Goal: Task Accomplishment & Management: Manage account settings

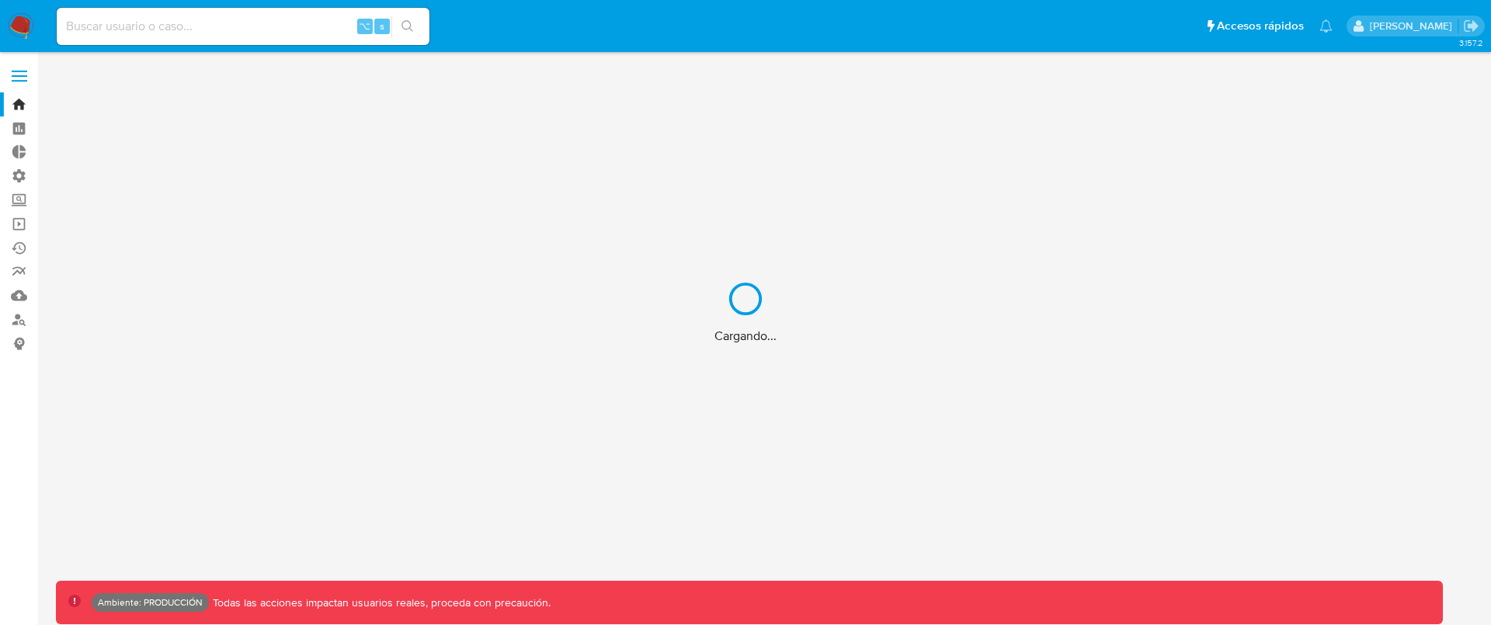
click at [17, 74] on div "Cargando..." at bounding box center [745, 312] width 1491 height 625
click at [27, 77] on div "Cargando..." at bounding box center [745, 312] width 1491 height 625
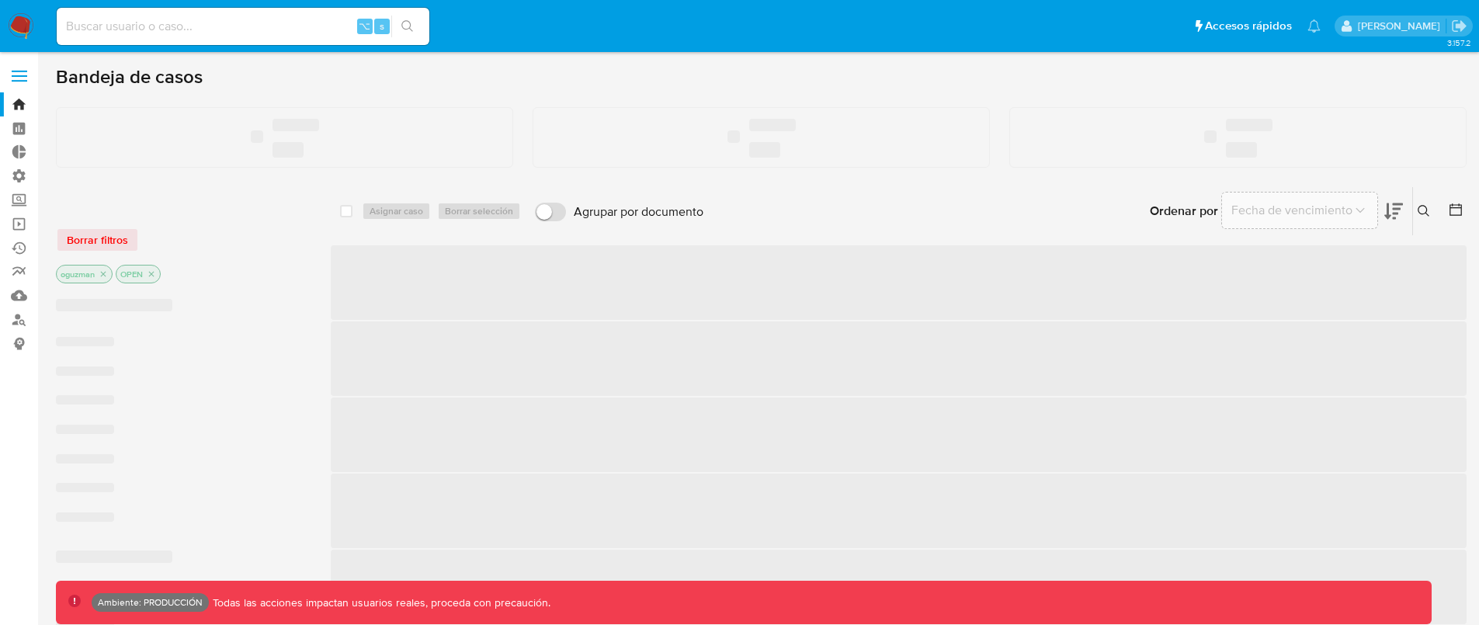
click at [23, 76] on span at bounding box center [20, 76] width 16 height 2
click at [0, 0] on input "checkbox" at bounding box center [0, 0] width 0 height 0
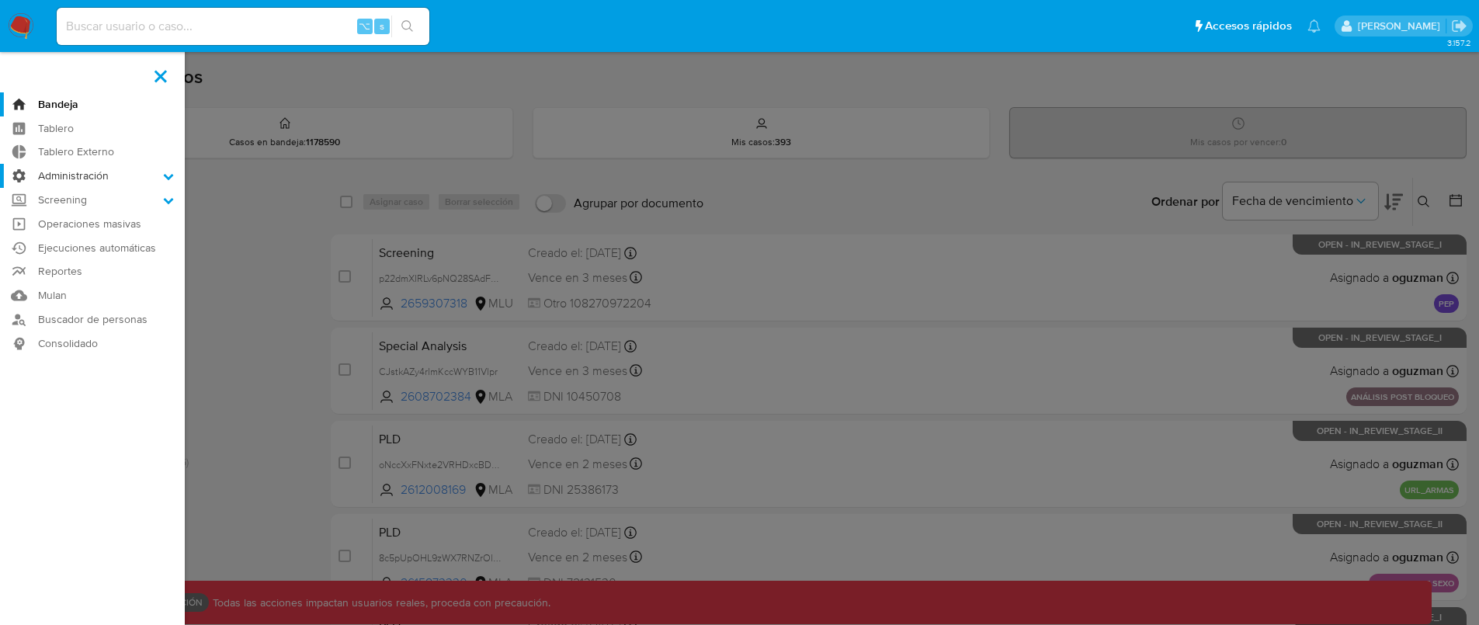
click at [77, 179] on label "Administración" at bounding box center [92, 176] width 185 height 24
click at [0, 0] on input "Administración" at bounding box center [0, 0] width 0 height 0
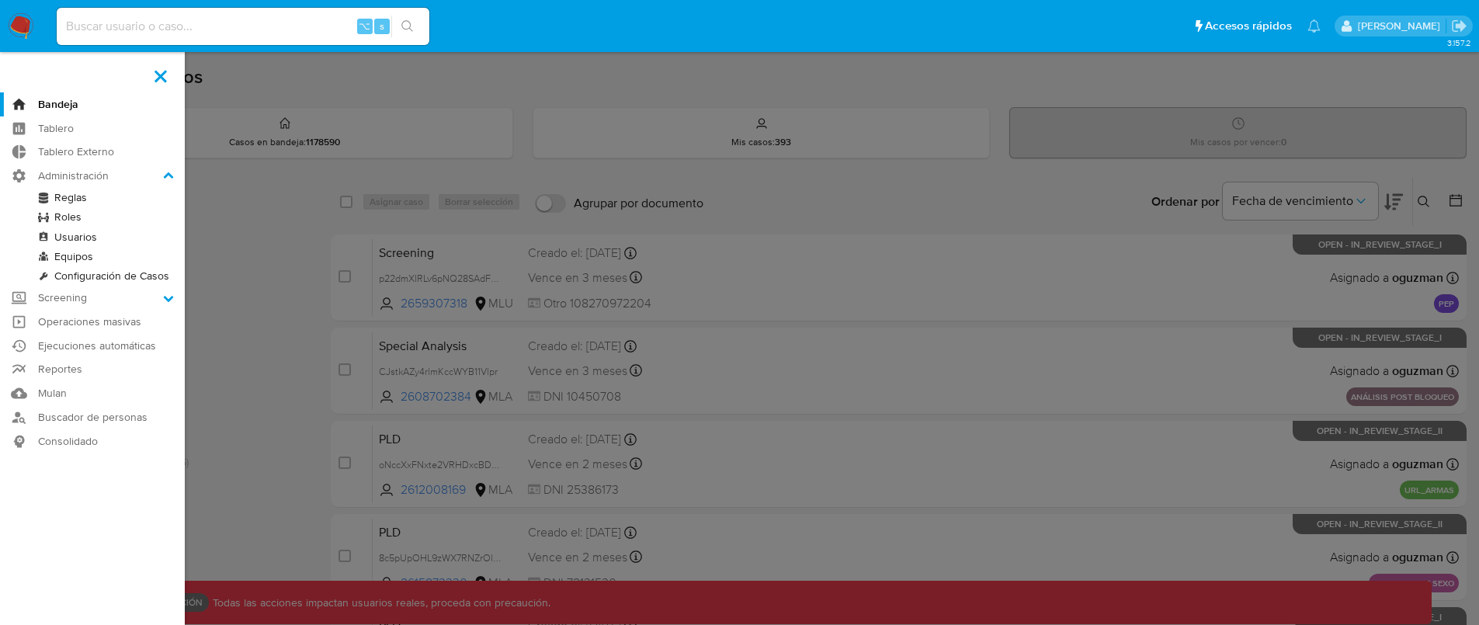
click at [79, 215] on link "Roles" at bounding box center [92, 216] width 185 height 19
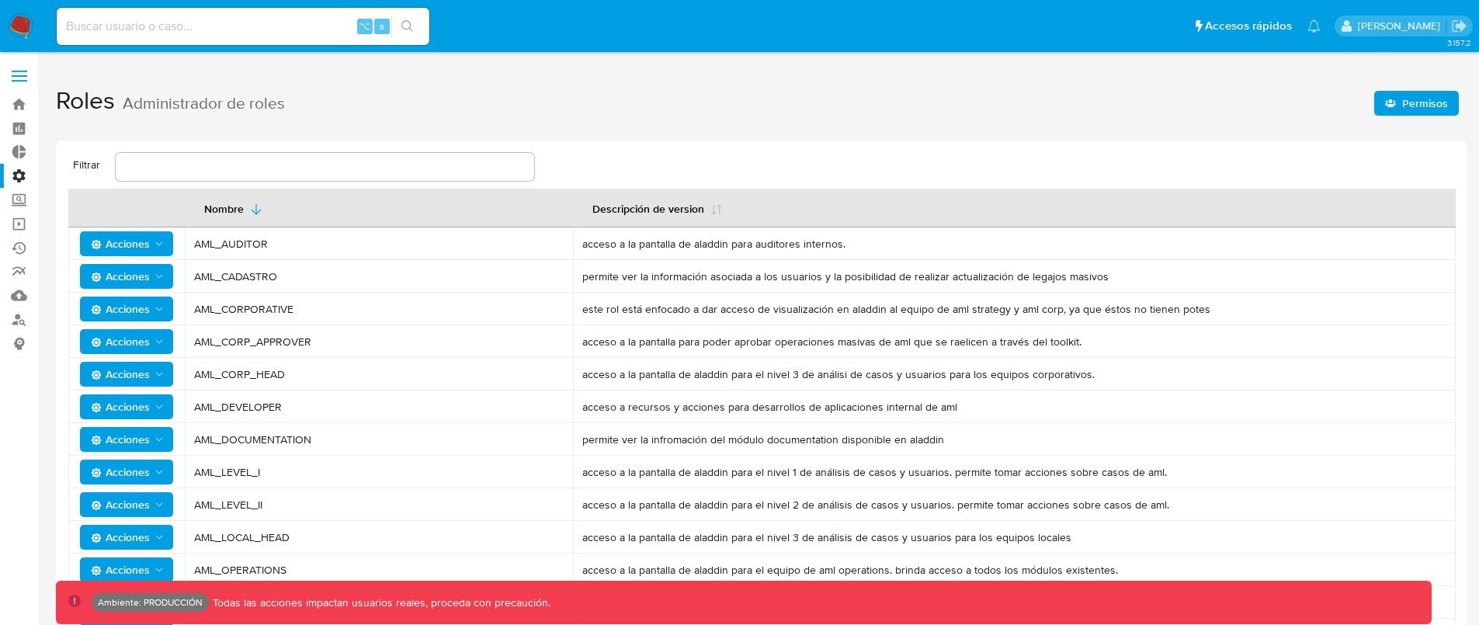
click at [1422, 104] on span "Permisos" at bounding box center [1425, 103] width 46 height 25
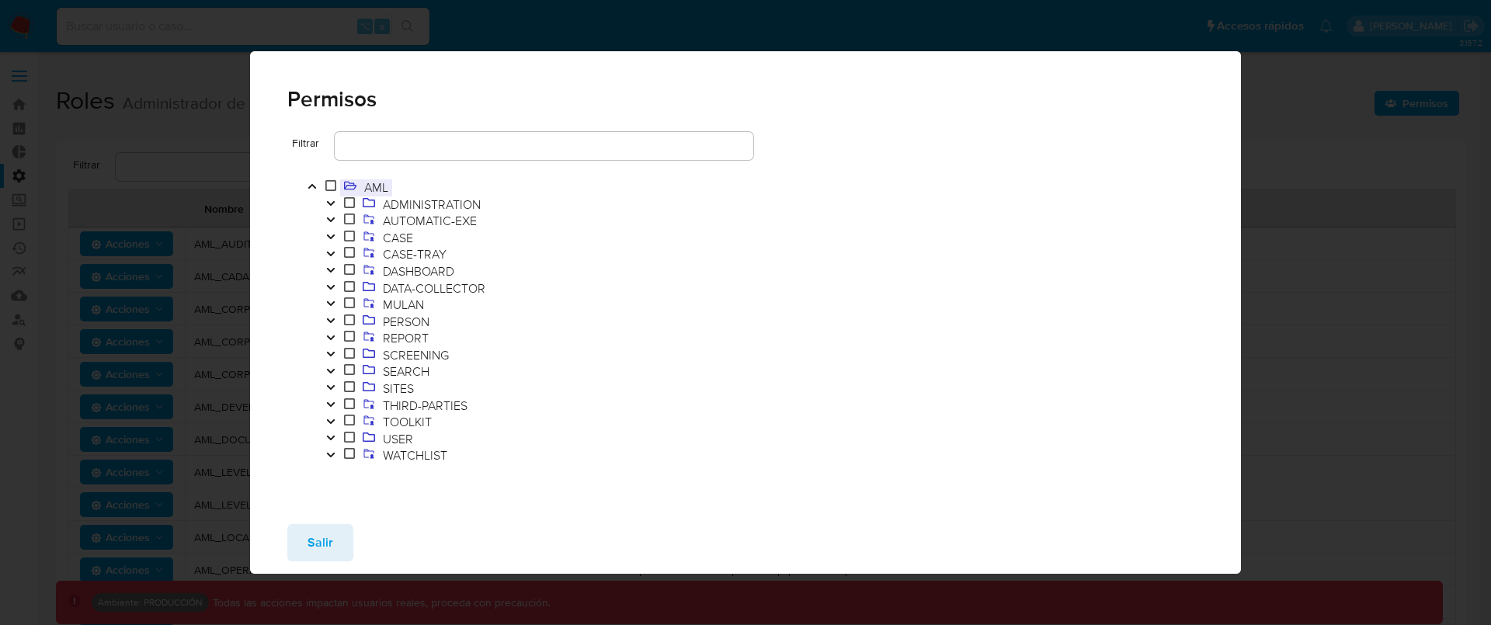
click at [377, 188] on span "AML" at bounding box center [376, 187] width 32 height 17
click at [370, 189] on span "AML" at bounding box center [376, 187] width 32 height 17
click at [442, 203] on span "ADMINISTRATION" at bounding box center [432, 204] width 106 height 17
click at [439, 215] on span "AUTOMATIC-EXE" at bounding box center [430, 220] width 102 height 17
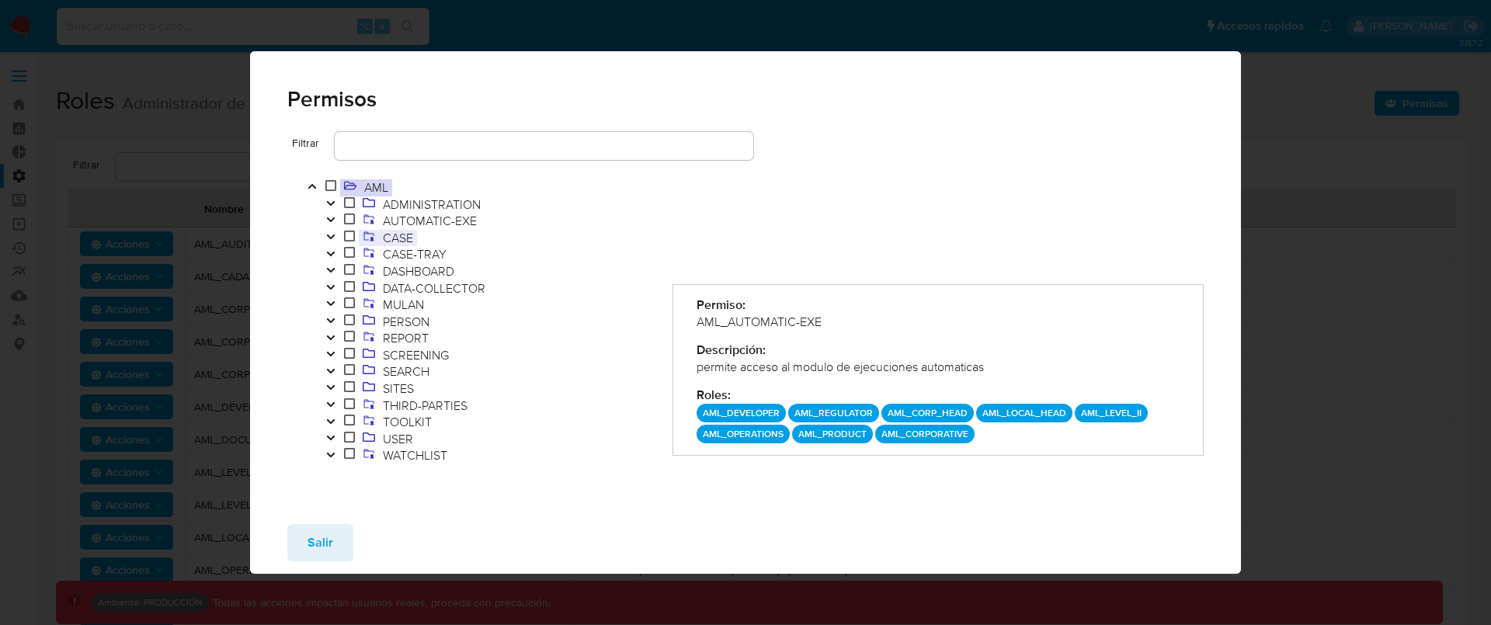
click at [401, 232] on span "CASE" at bounding box center [398, 237] width 38 height 17
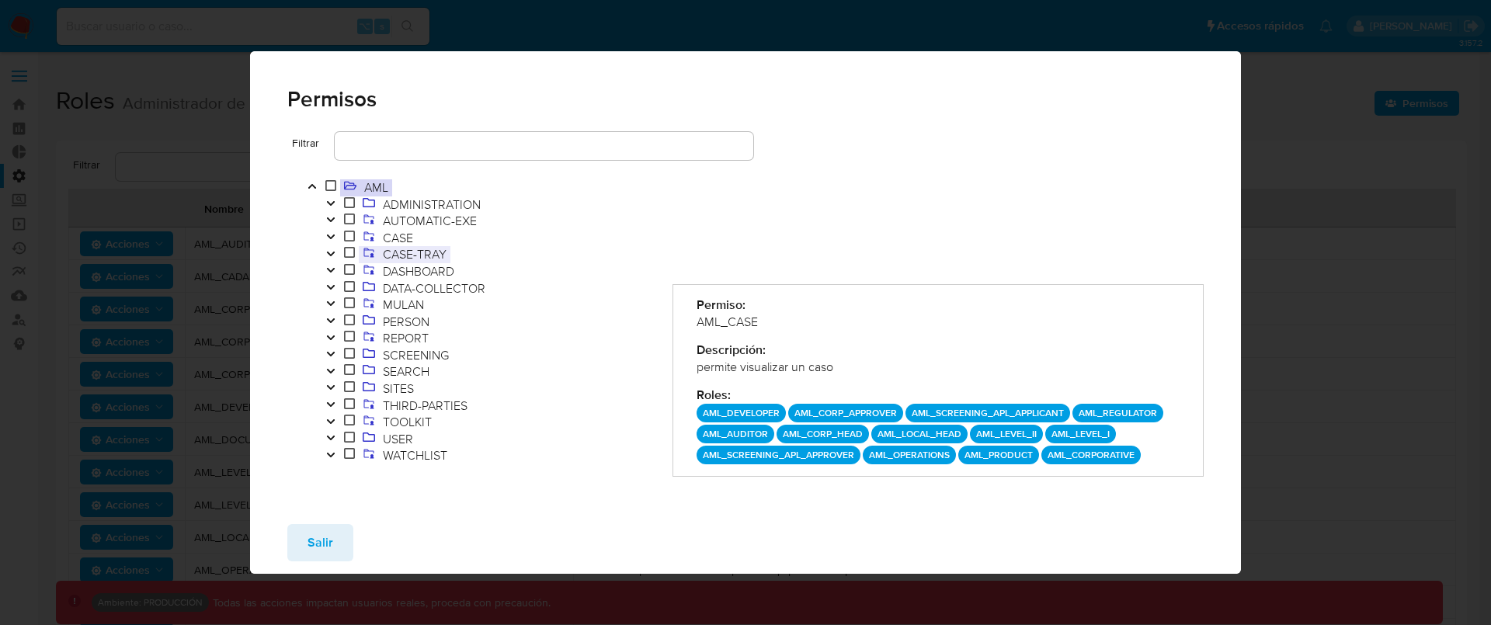
click at [415, 245] on span "CASE-TRAY" at bounding box center [414, 253] width 71 height 17
click at [423, 266] on span "DASHBOARD" at bounding box center [418, 270] width 79 height 17
